Goal: Navigation & Orientation: Find specific page/section

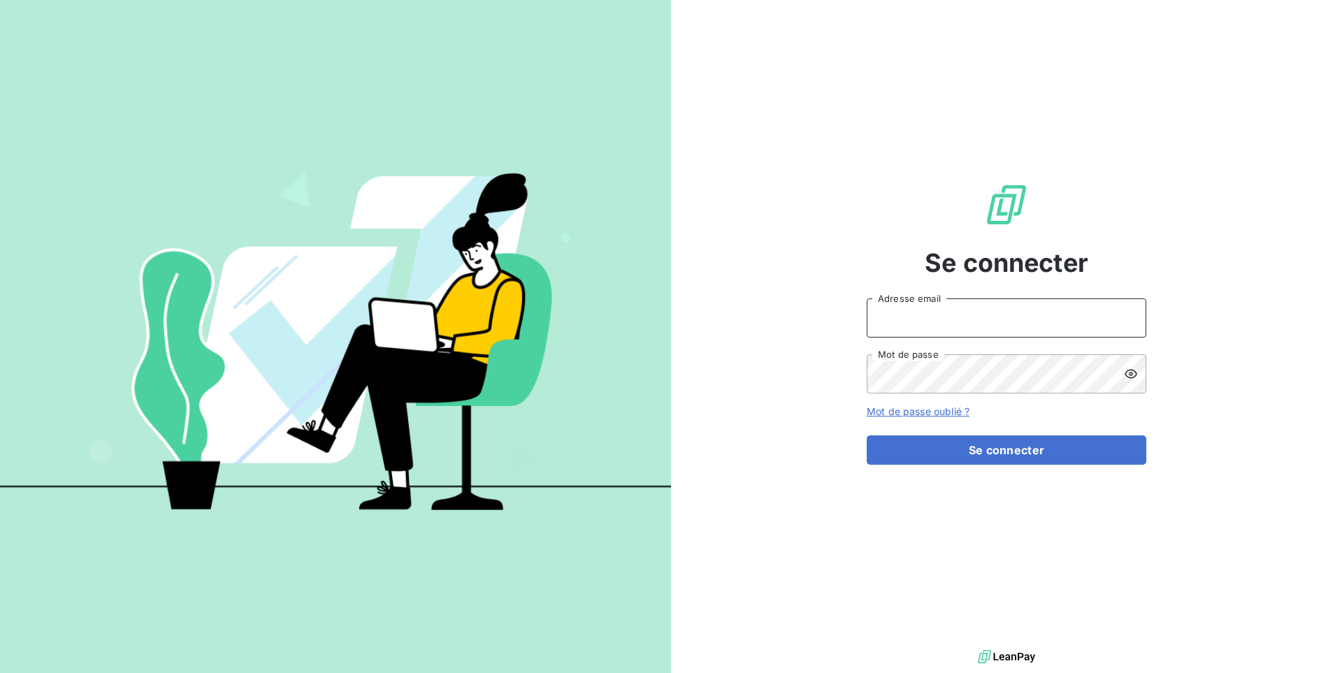
click at [900, 326] on input "Adresse email" at bounding box center [1007, 317] width 280 height 39
type input "admin@legalvisionaffaires"
click at [867, 436] on button "Se connecter" at bounding box center [1007, 450] width 280 height 29
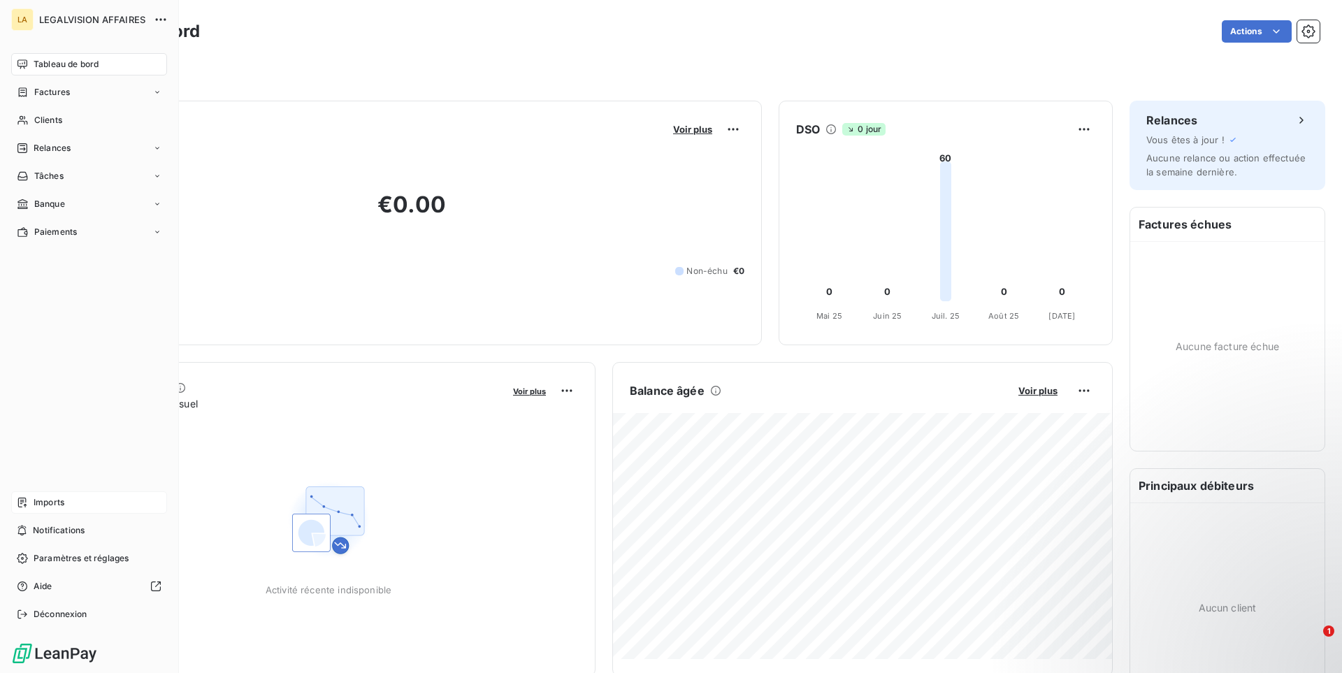
click at [59, 506] on span "Imports" at bounding box center [49, 502] width 31 height 13
